Goal: Transaction & Acquisition: Register for event/course

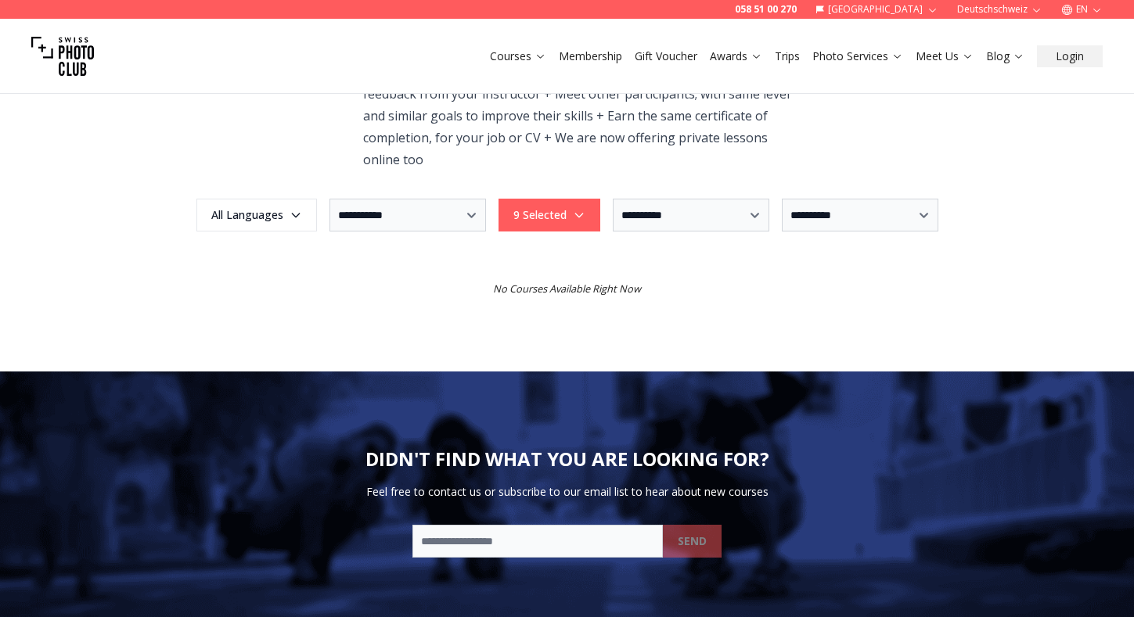
scroll to position [277, 0]
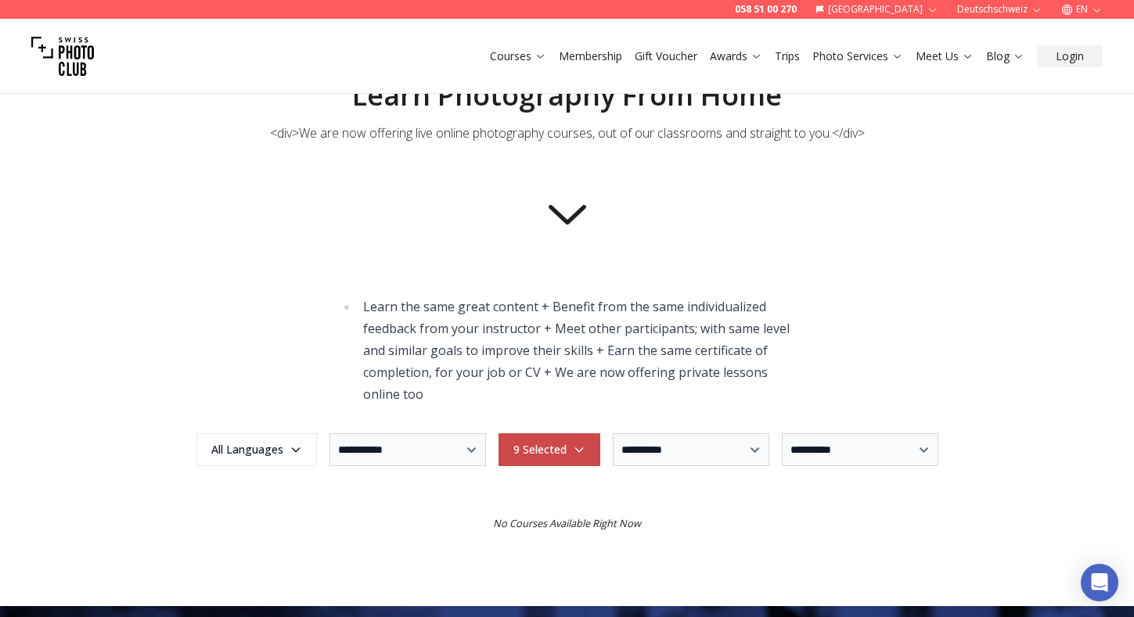
click at [545, 455] on span "9 Selected" at bounding box center [549, 450] width 97 height 28
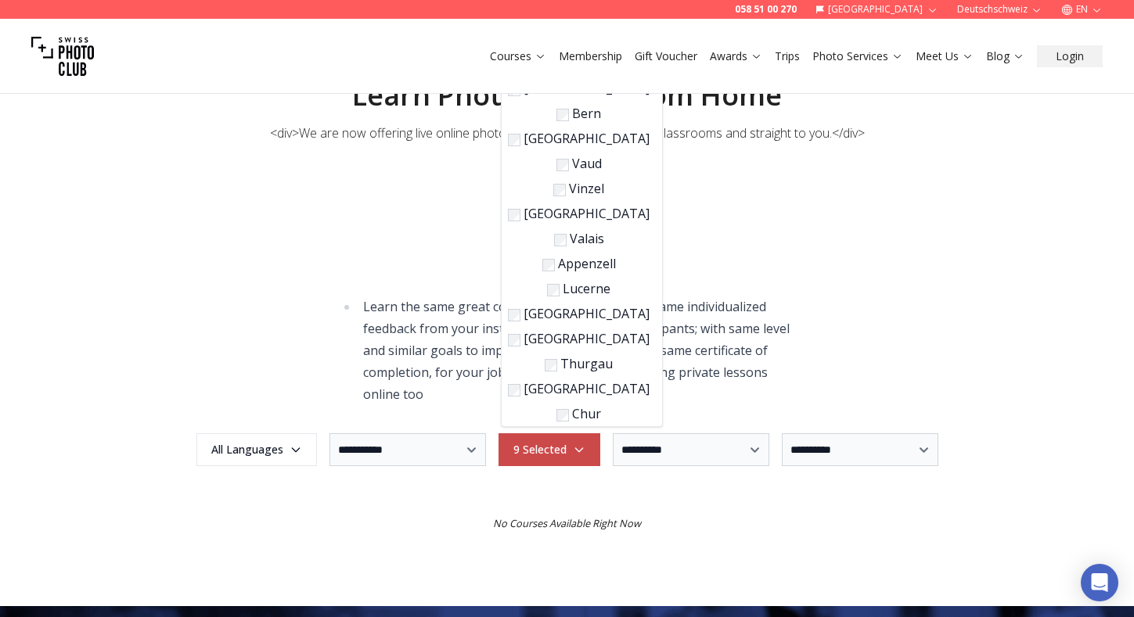
click at [545, 455] on span "9 Selected" at bounding box center [549, 450] width 97 height 28
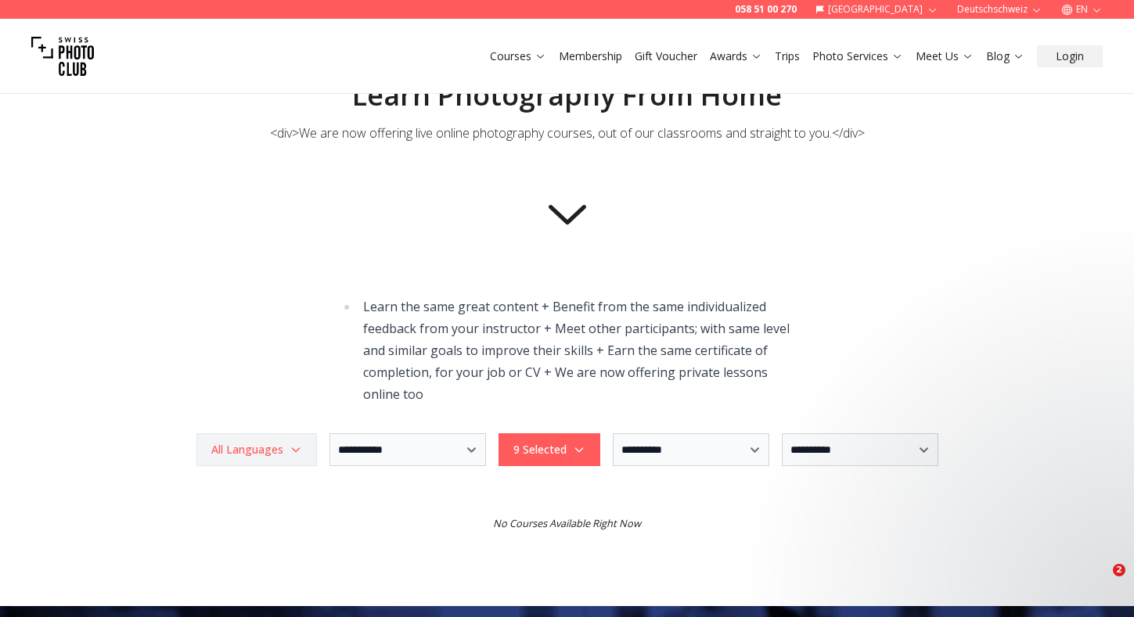
click at [302, 449] on span "All Languages" at bounding box center [257, 450] width 116 height 28
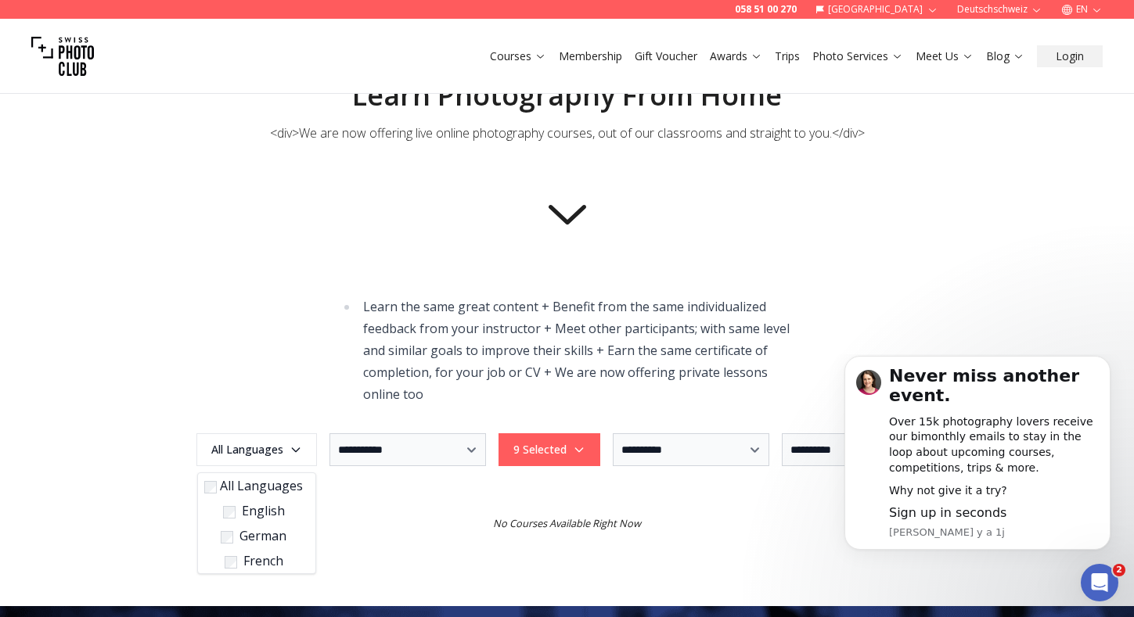
scroll to position [0, 0]
click at [279, 378] on div "**********" at bounding box center [566, 343] width 1001 height 527
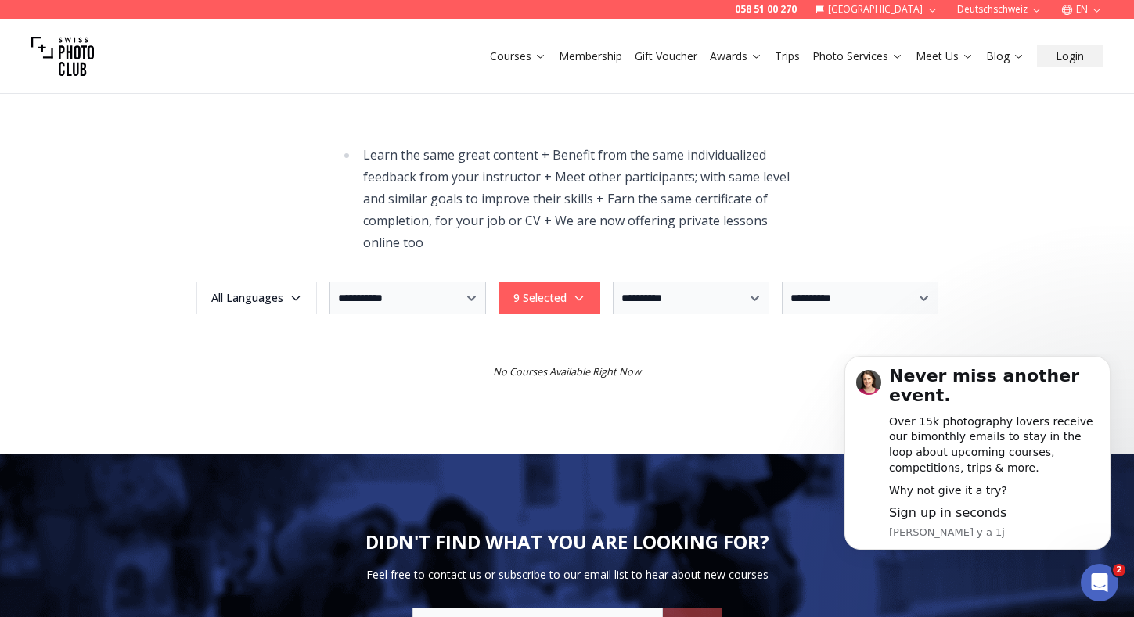
scroll to position [447, 0]
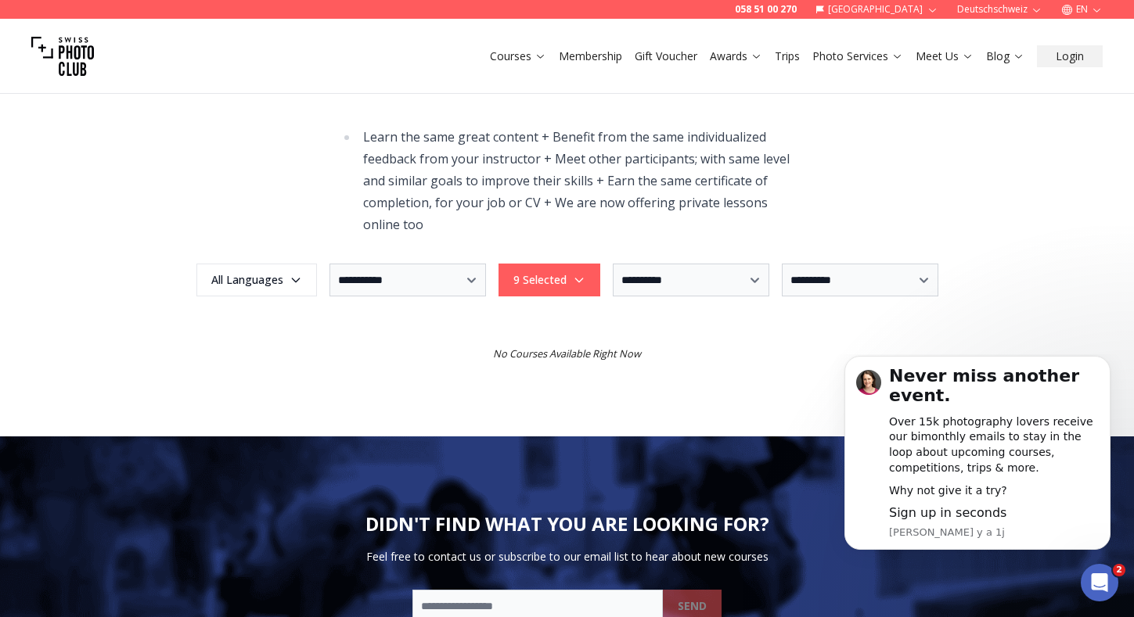
click at [513, 396] on div "**********" at bounding box center [566, 173] width 1001 height 527
click at [534, 259] on div "**********" at bounding box center [566, 173] width 1001 height 527
click at [534, 282] on span "9 Selected" at bounding box center [549, 280] width 97 height 28
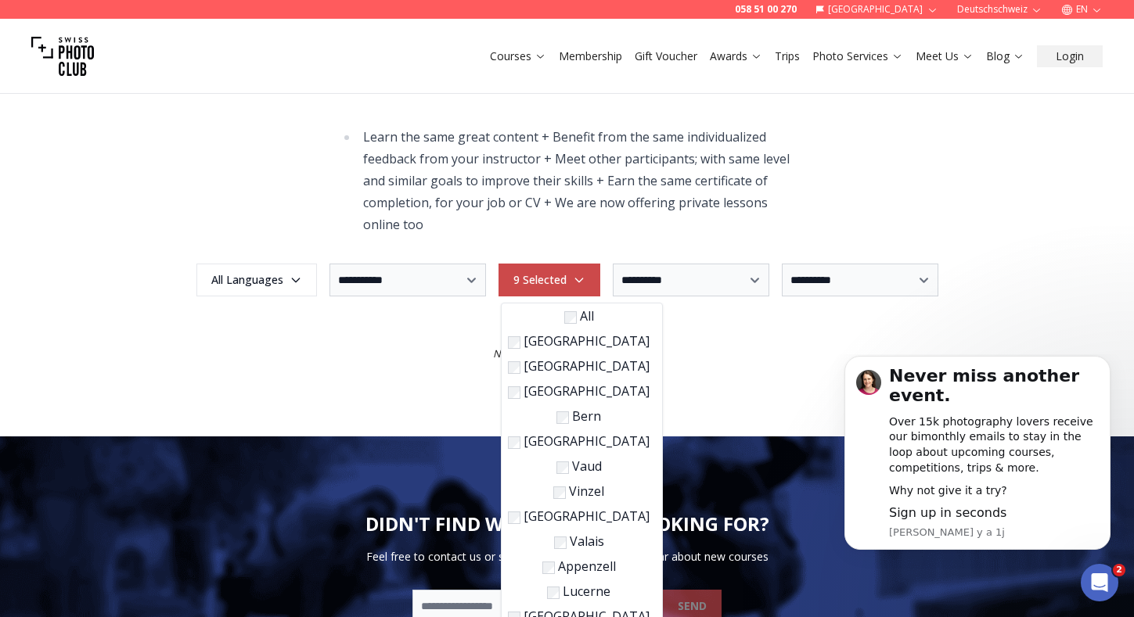
click at [534, 282] on span "9 Selected" at bounding box center [549, 280] width 97 height 28
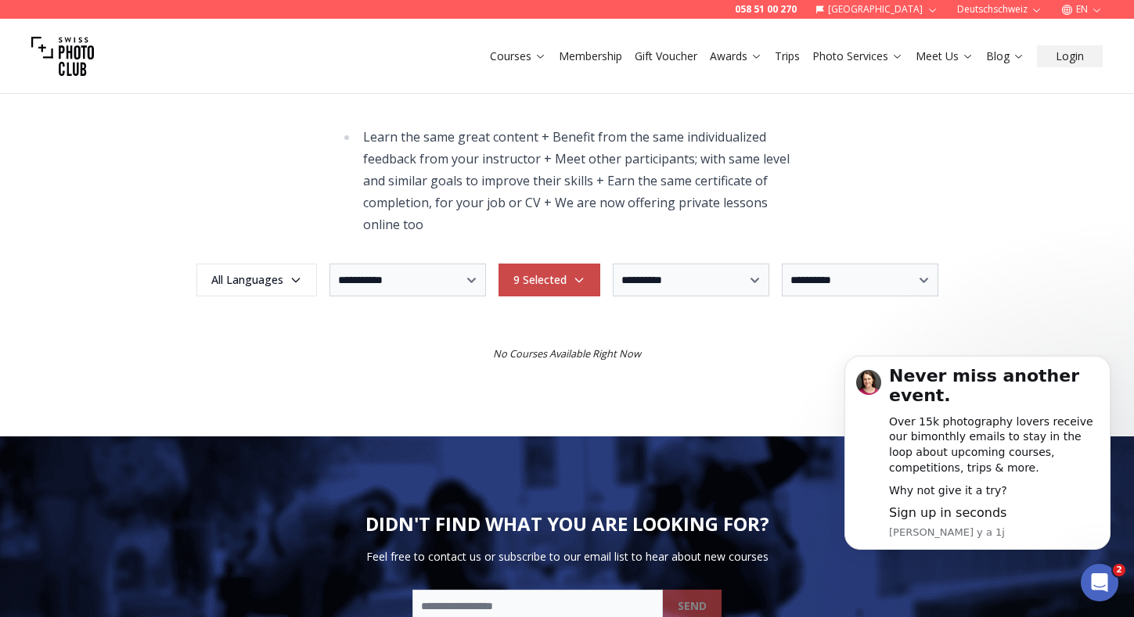
click at [534, 282] on span "9 Selected" at bounding box center [549, 280] width 97 height 28
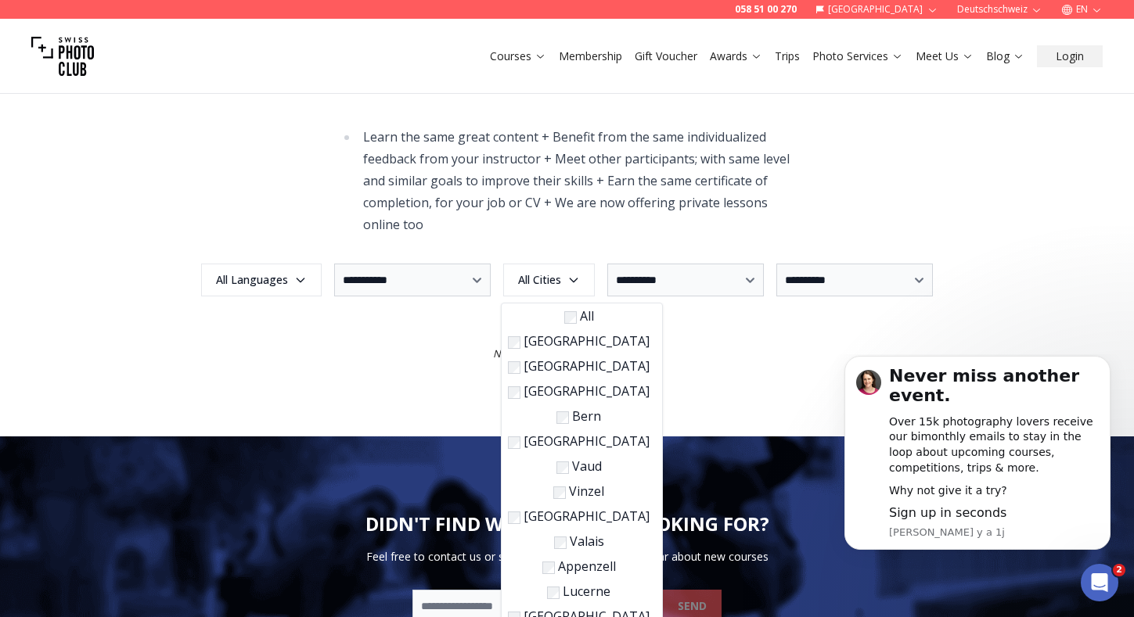
click html "Never miss another event. Over 15k photography lovers receive our bimonthly ema…"
click at [566, 279] on span "All Cities" at bounding box center [548, 280] width 87 height 28
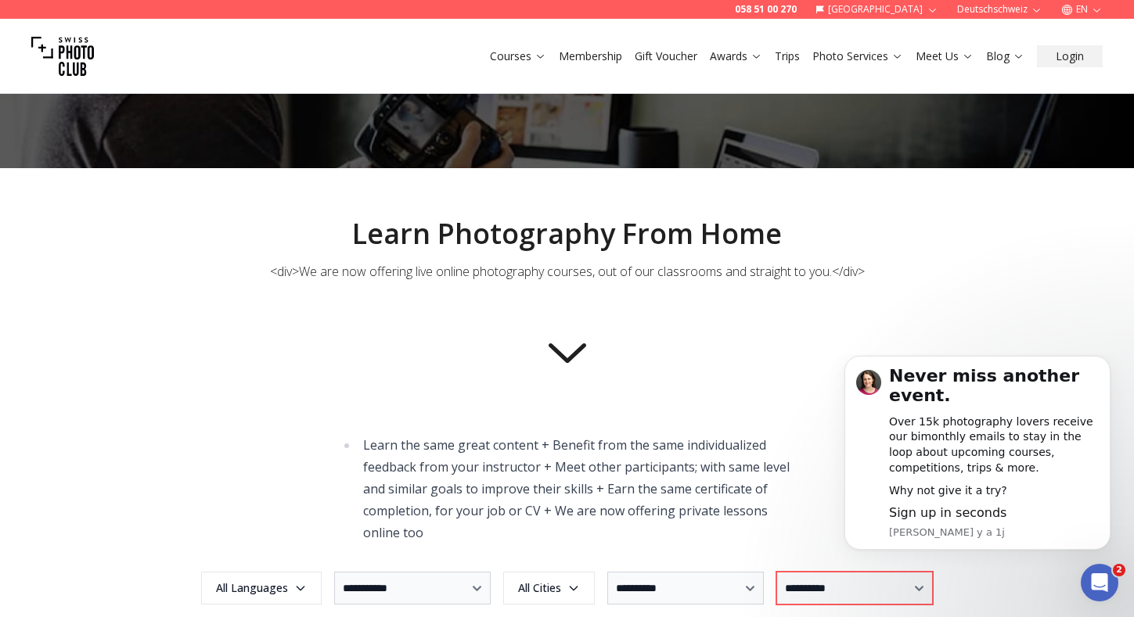
scroll to position [136, 0]
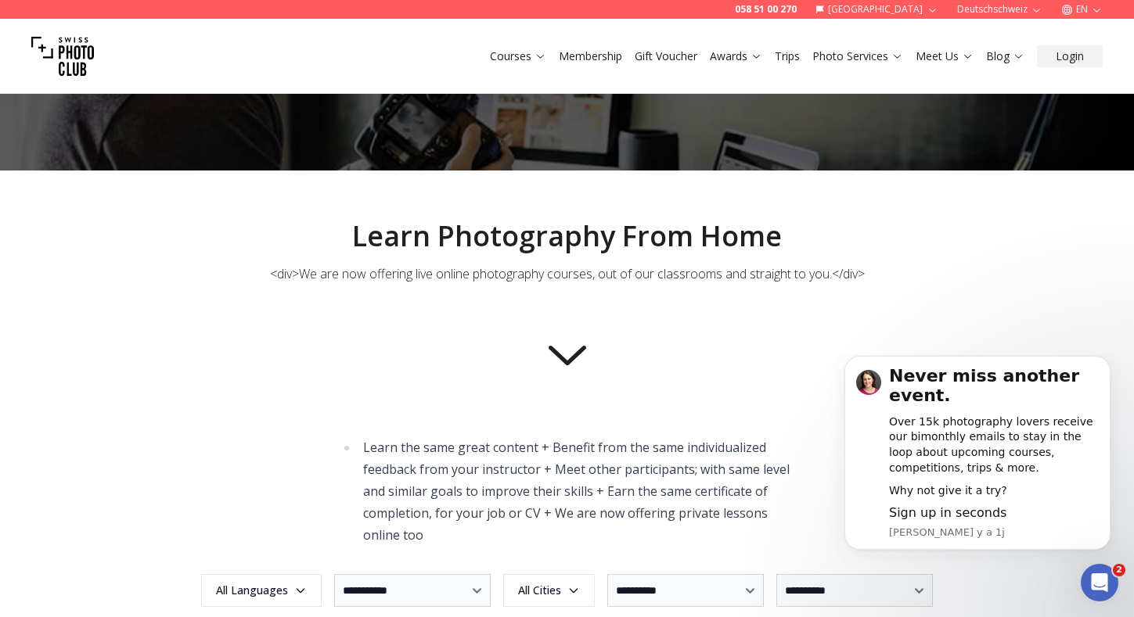
click at [584, 348] on icon at bounding box center [567, 356] width 38 height 20
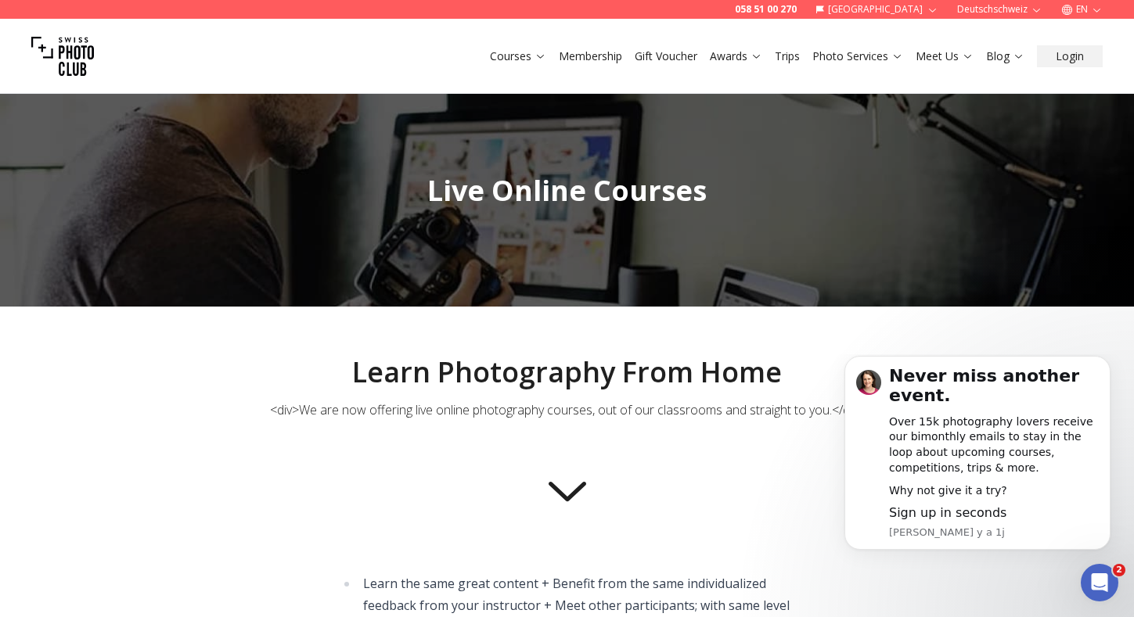
scroll to position [0, 0]
click at [516, 56] on link "Courses" at bounding box center [518, 57] width 56 height 16
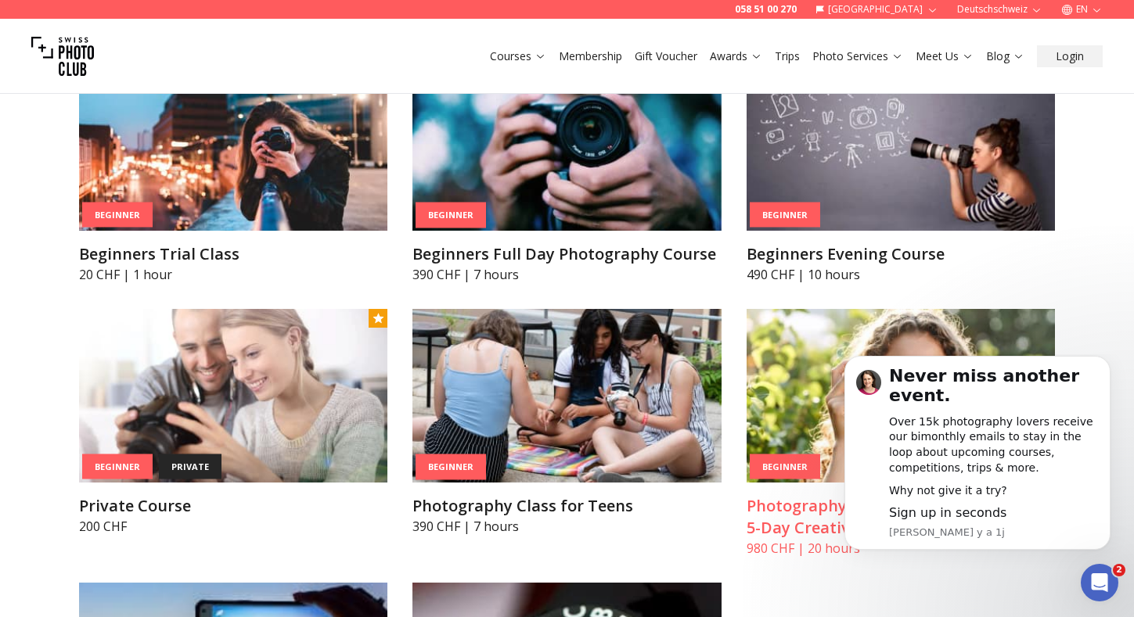
scroll to position [538, 0]
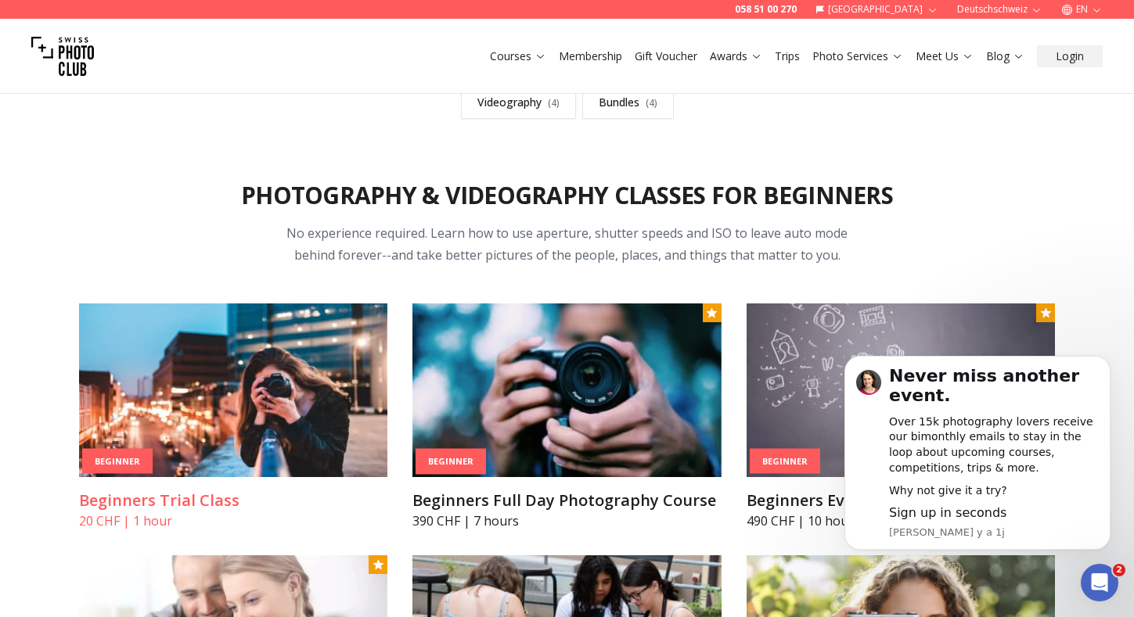
click at [285, 395] on img at bounding box center [233, 391] width 309 height 174
